Goal: Navigation & Orientation: Find specific page/section

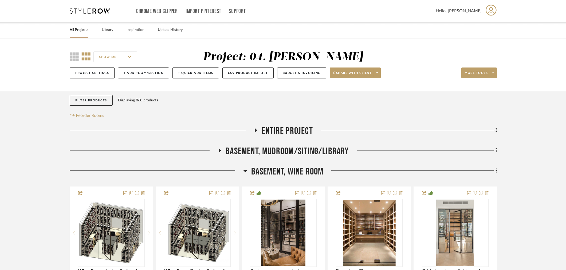
click at [79, 32] on link "All Projects" at bounding box center [79, 29] width 19 height 7
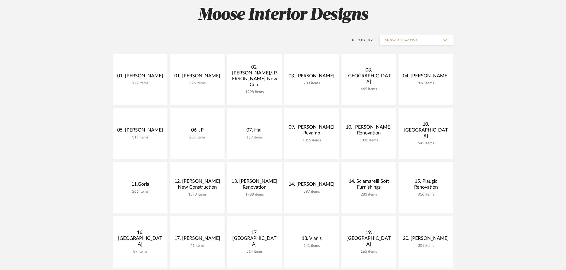
scroll to position [89, 0]
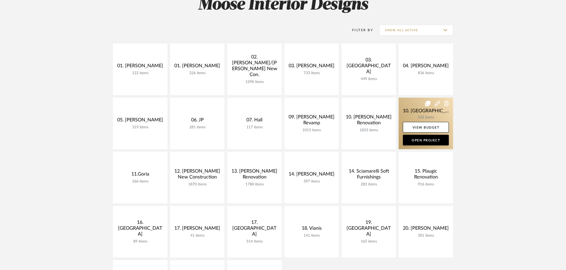
click at [434, 116] on link at bounding box center [426, 124] width 54 height 52
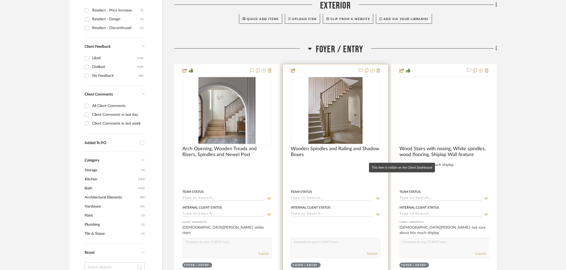
scroll to position [237, 0]
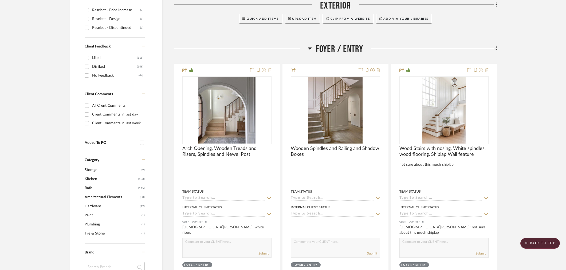
click at [334, 52] on span "Foyer / Entry" at bounding box center [340, 49] width 48 height 11
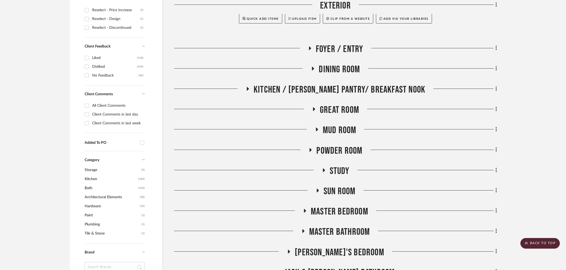
click at [339, 229] on span "Master Bathroom" at bounding box center [339, 231] width 61 height 11
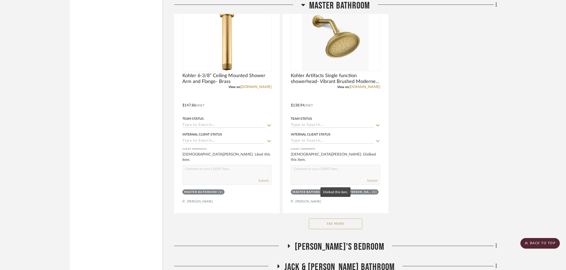
scroll to position [1008, 0]
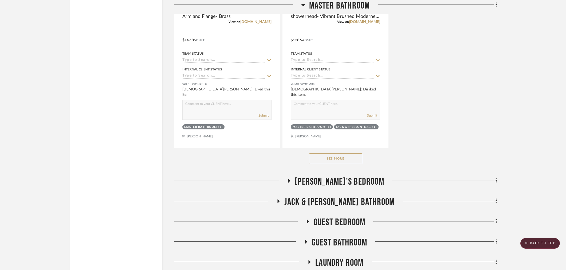
click at [343, 158] on button "See More" at bounding box center [335, 159] width 53 height 11
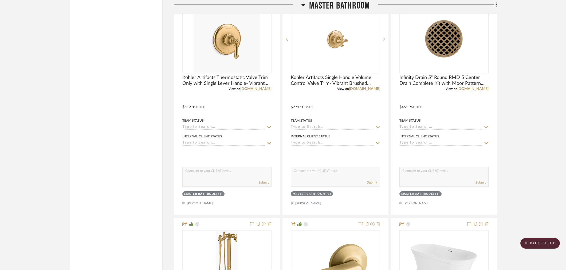
scroll to position [1394, 0]
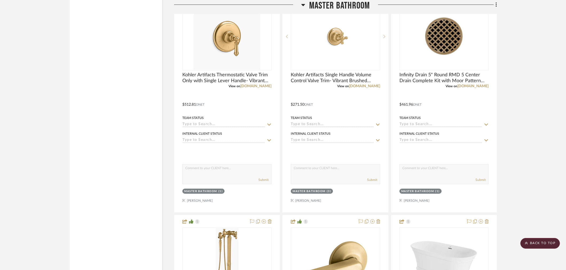
click at [519, 191] on project-details-page "SHOW ME Project: 10. [PERSON_NAME] Project Settings + Add Room/Section + Quick …" at bounding box center [283, 2] width 566 height 2717
click at [23, 100] on project-details-page "SHOW ME Project: 10. [PERSON_NAME] Project Settings + Add Room/Section + Quick …" at bounding box center [283, 2] width 566 height 2717
click at [23, 99] on project-details-page "SHOW ME Project: 10. [PERSON_NAME] Project Settings + Add Room/Section + Quick …" at bounding box center [283, 2] width 566 height 2717
click at [538, 168] on project-details-page "SHOW ME Project: 10. [PERSON_NAME] Project Settings + Add Room/Section + Quick …" at bounding box center [283, 2] width 566 height 2717
click at [27, 178] on project-details-page "SHOW ME Project: 10. [PERSON_NAME] Project Settings + Add Room/Section + Quick …" at bounding box center [283, 2] width 566 height 2717
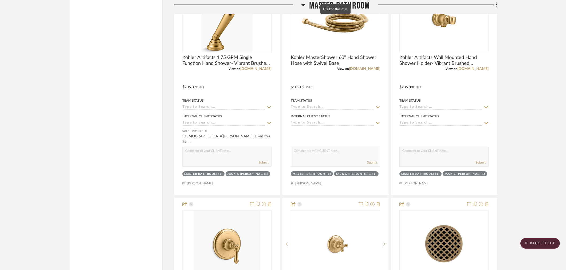
scroll to position [1335, 0]
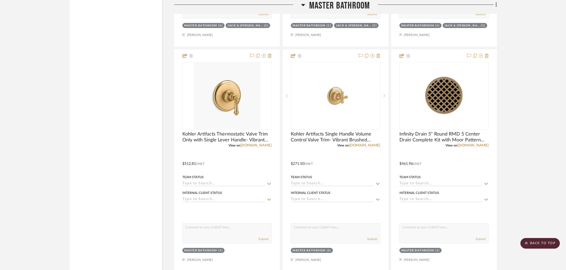
click at [74, 148] on div "Filter by keyword, category or name prior to exporting to Excel or Bulk Actions…" at bounding box center [116, 88] width 92 height 2665
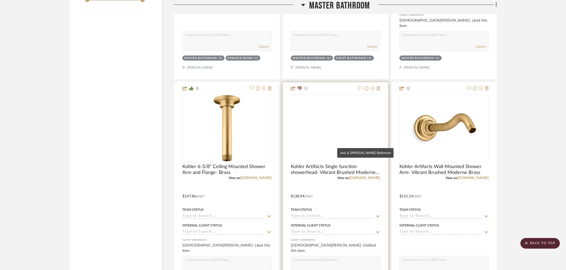
scroll to position [831, 0]
